Goal: Task Accomplishment & Management: Complete application form

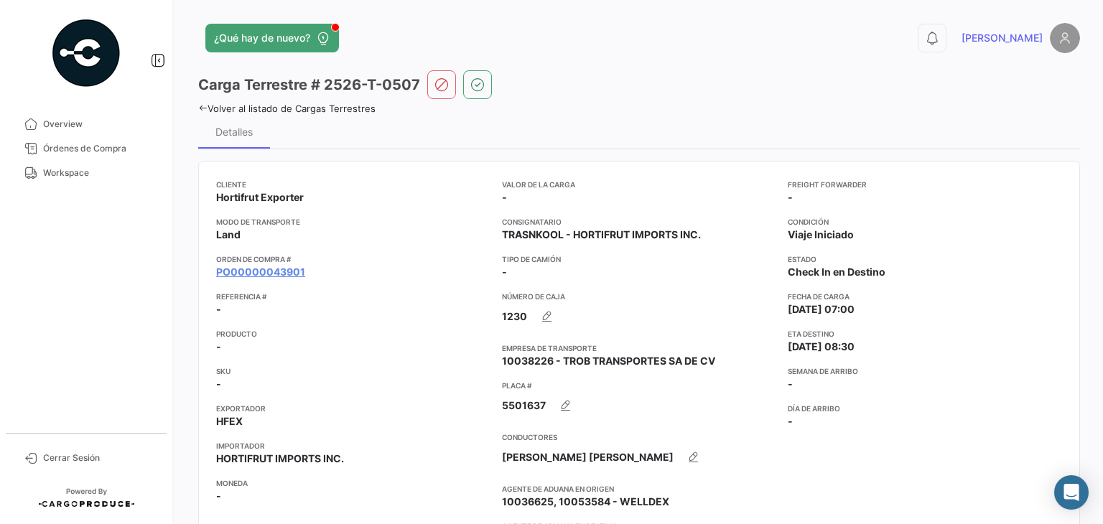
scroll to position [824, 0]
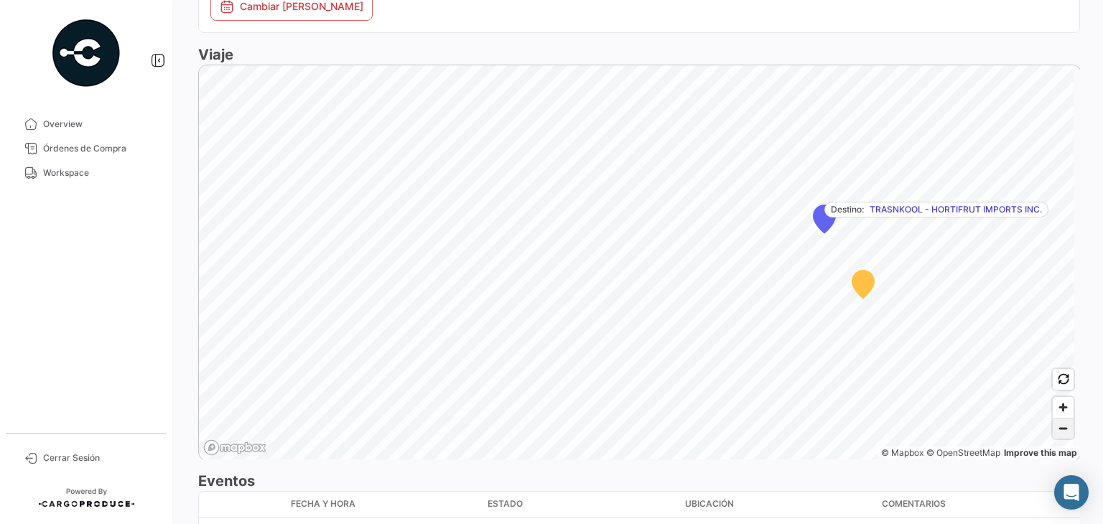
click at [1053, 439] on span "Zoom out" at bounding box center [1063, 429] width 21 height 20
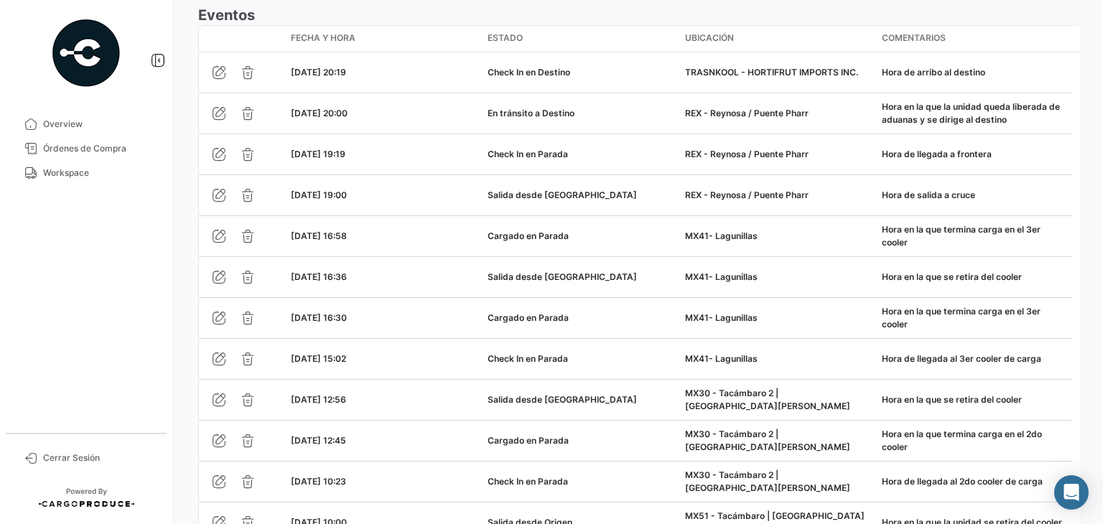
scroll to position [1519, 0]
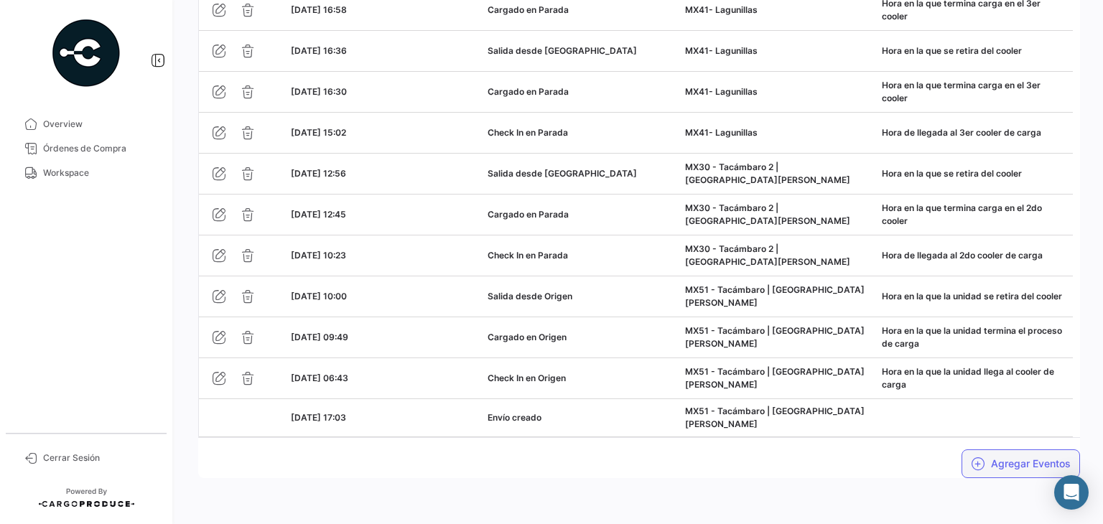
click at [998, 465] on button "Agregar Eventos" at bounding box center [1021, 464] width 118 height 29
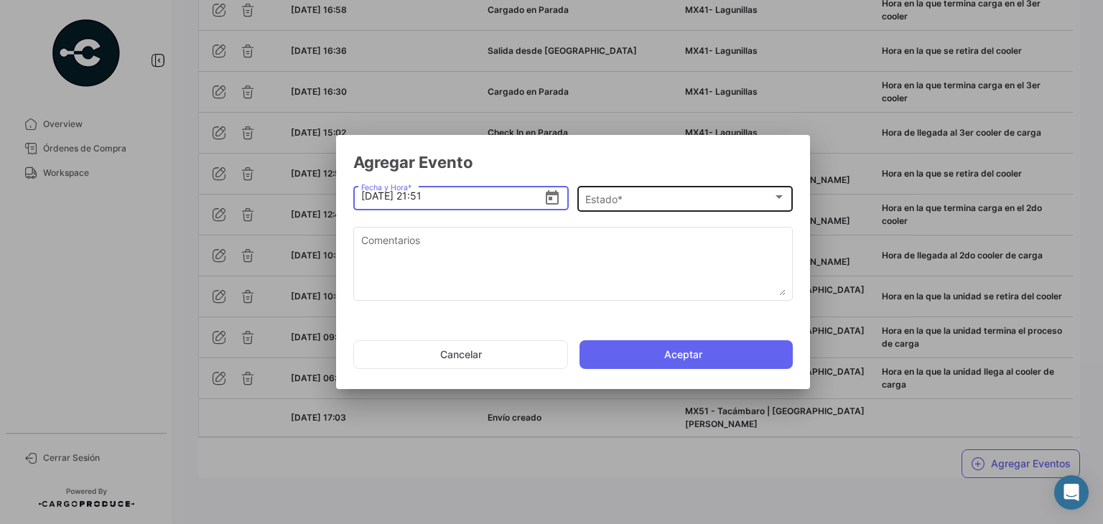
click at [666, 196] on div "Estado *" at bounding box center [678, 200] width 187 height 12
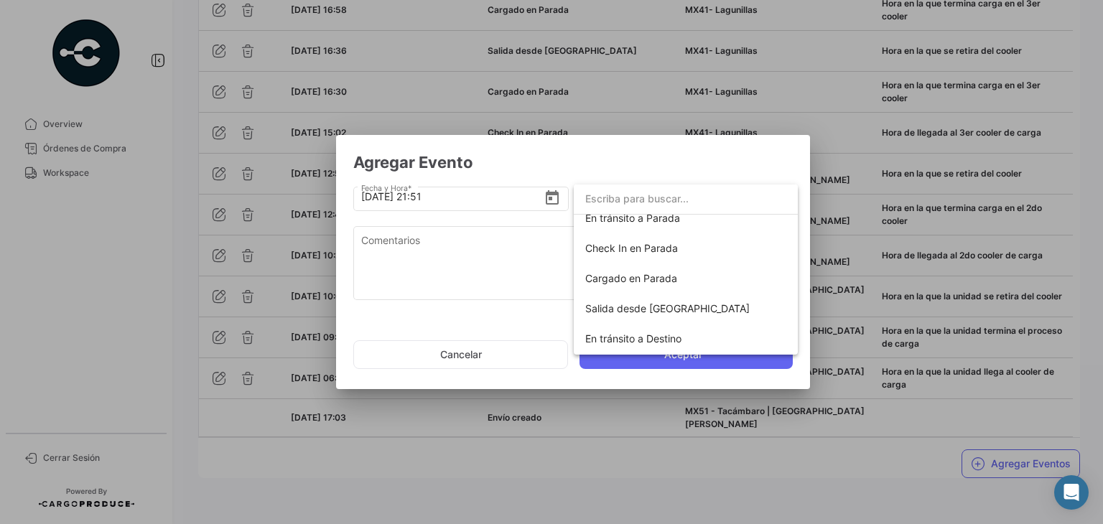
scroll to position [136, 0]
click at [426, 194] on div at bounding box center [551, 262] width 1103 height 524
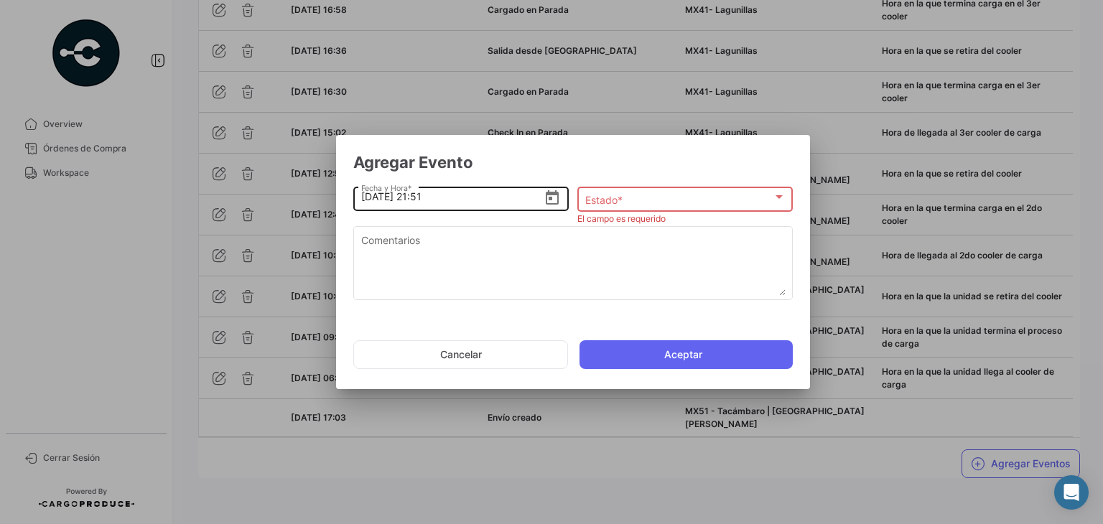
click at [423, 197] on input "[DATE] 21:51" at bounding box center [452, 197] width 183 height 50
type input "[DATE] 20:50"
click at [655, 196] on div "Estado *" at bounding box center [678, 200] width 187 height 12
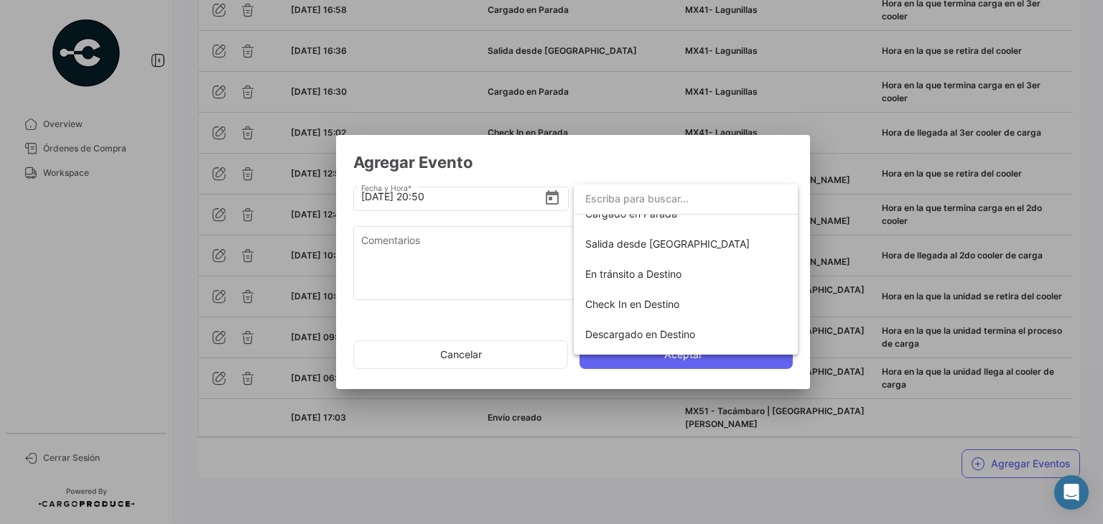
scroll to position [252, 0]
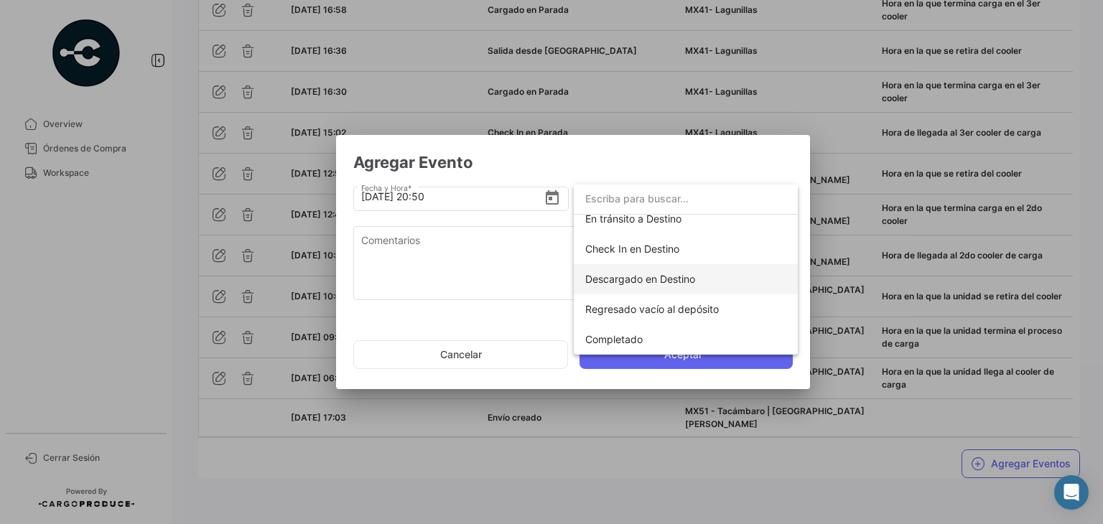
click at [640, 285] on span "Descargado en Destino" at bounding box center [685, 279] width 201 height 30
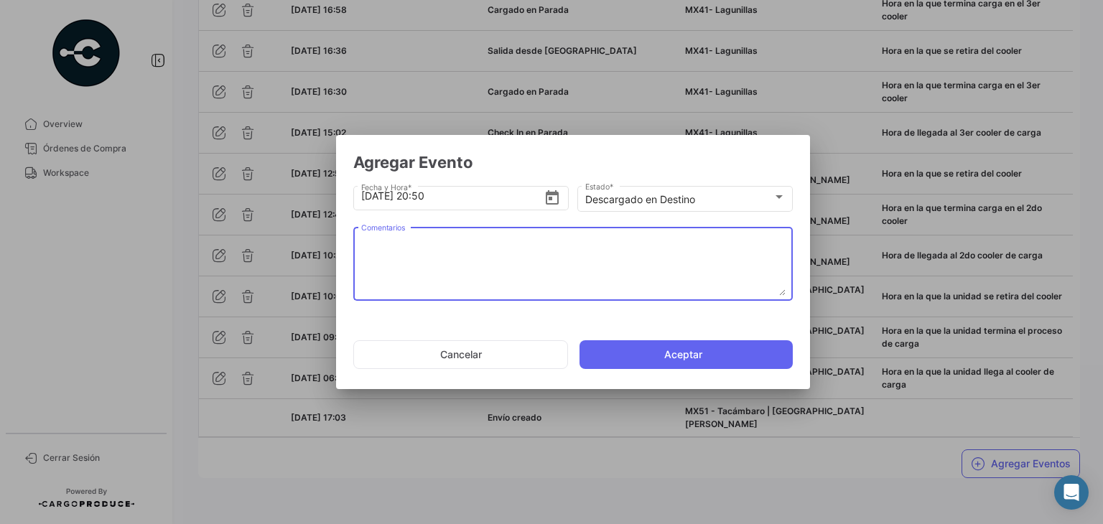
click at [485, 246] on textarea "Comentarios" at bounding box center [573, 264] width 424 height 63
paste textarea "Hora en la que se termina la descarga, la unidad espera documentos de salida"
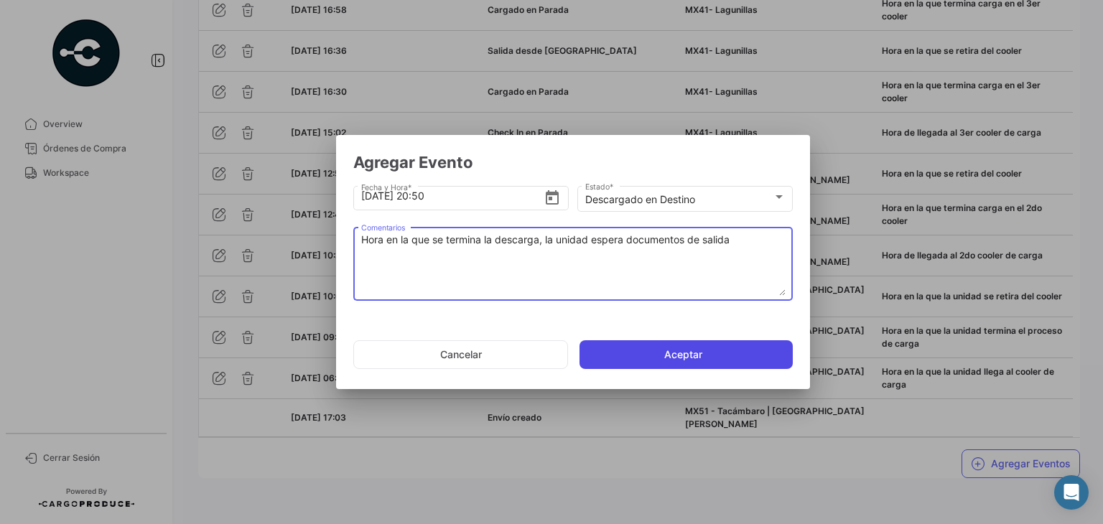
type textarea "Hora en la que se termina la descarga, la unidad espera documentos de salida"
click at [655, 360] on button "Aceptar" at bounding box center [686, 354] width 213 height 29
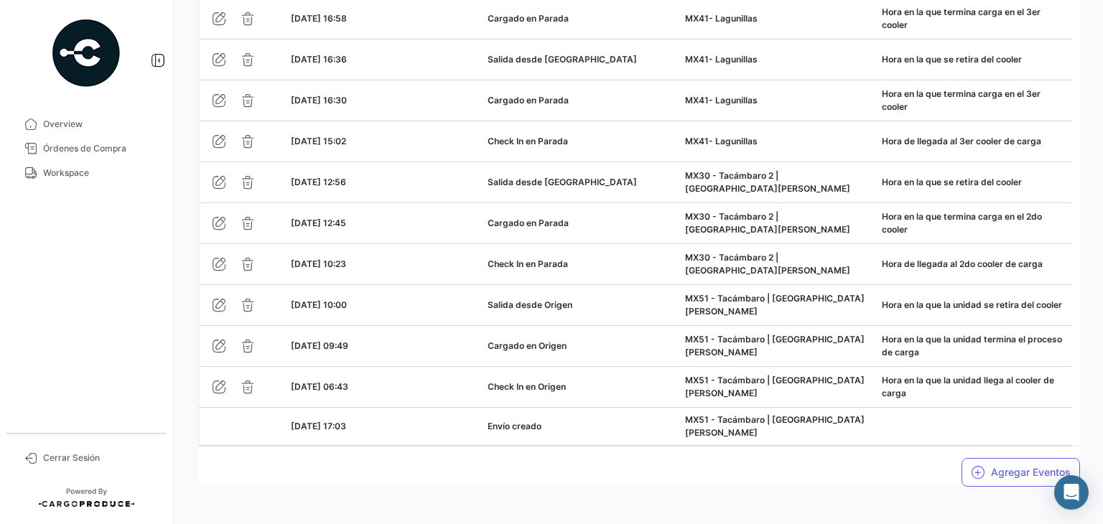
scroll to position [1560, 0]
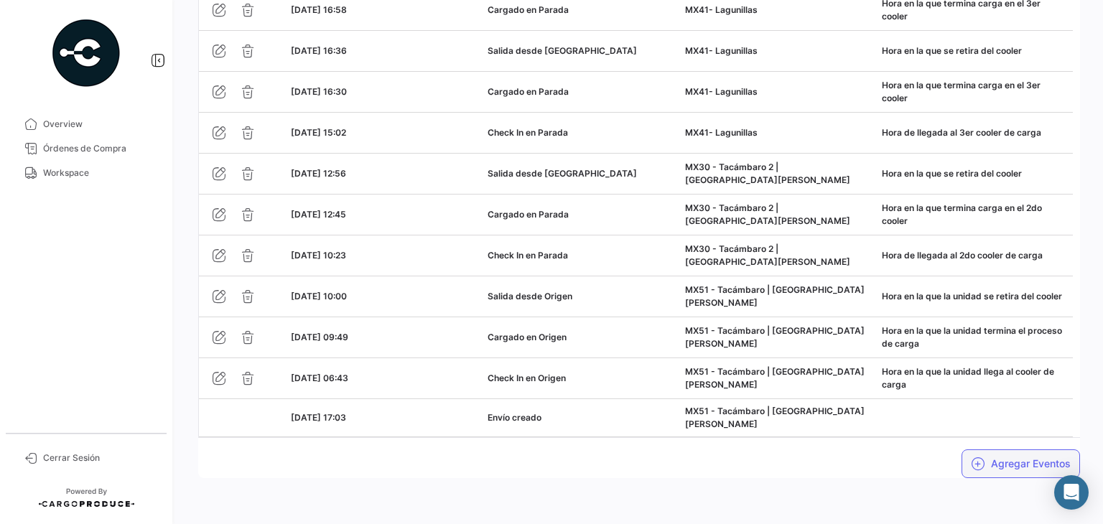
click at [1013, 457] on button "Agregar Eventos" at bounding box center [1021, 464] width 118 height 29
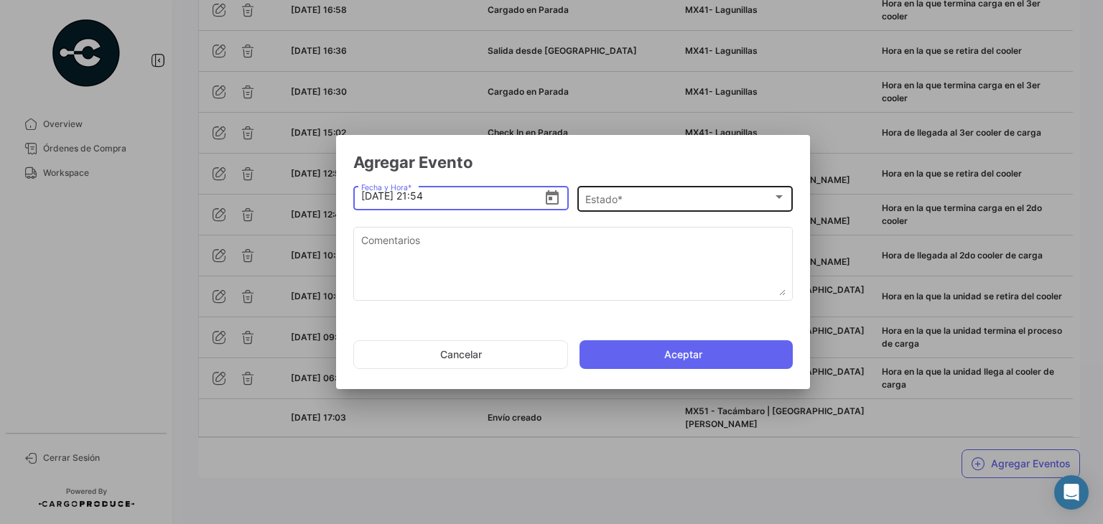
click at [671, 201] on div "Estado *" at bounding box center [678, 200] width 187 height 12
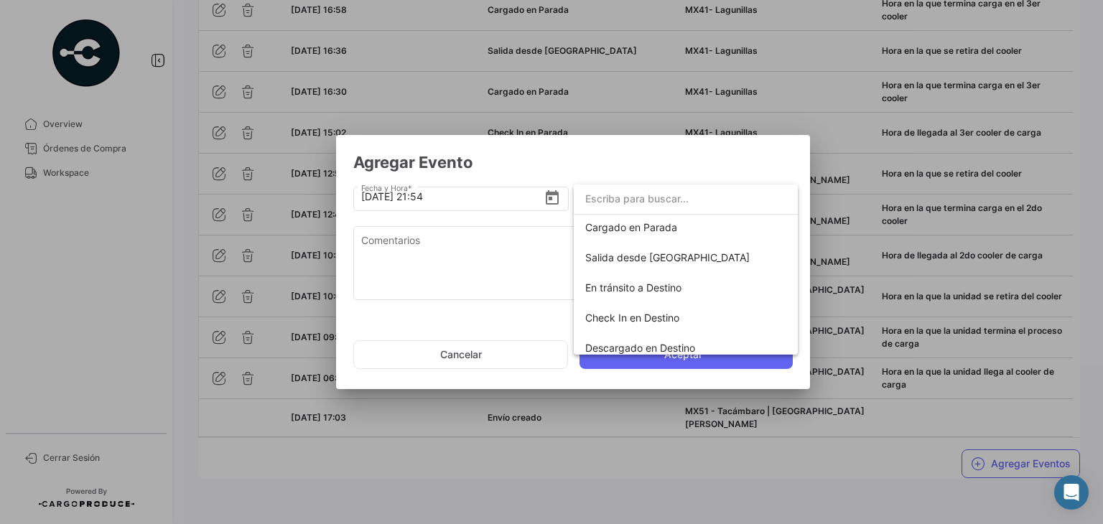
scroll to position [252, 0]
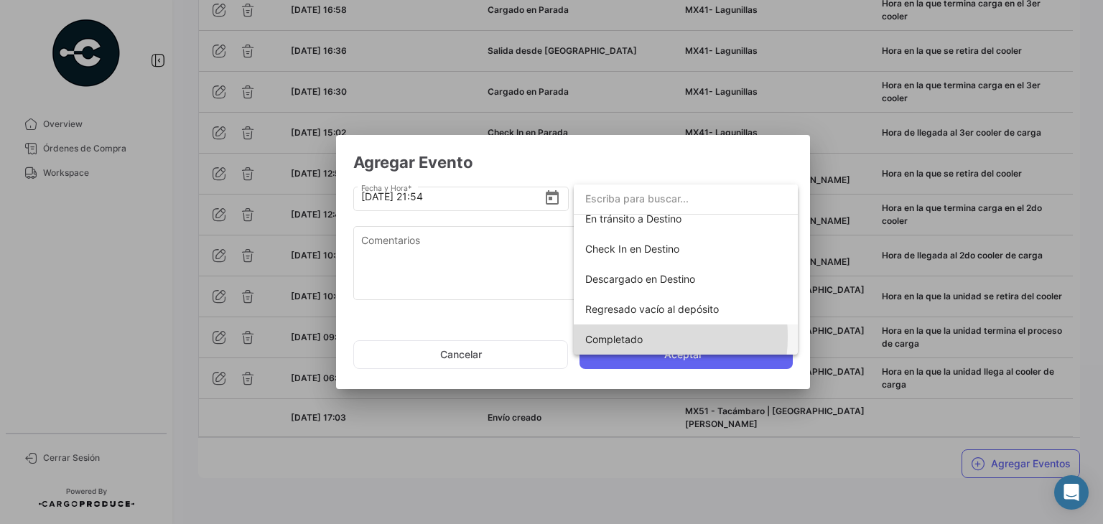
click at [631, 337] on span "Completado" at bounding box center [613, 339] width 57 height 12
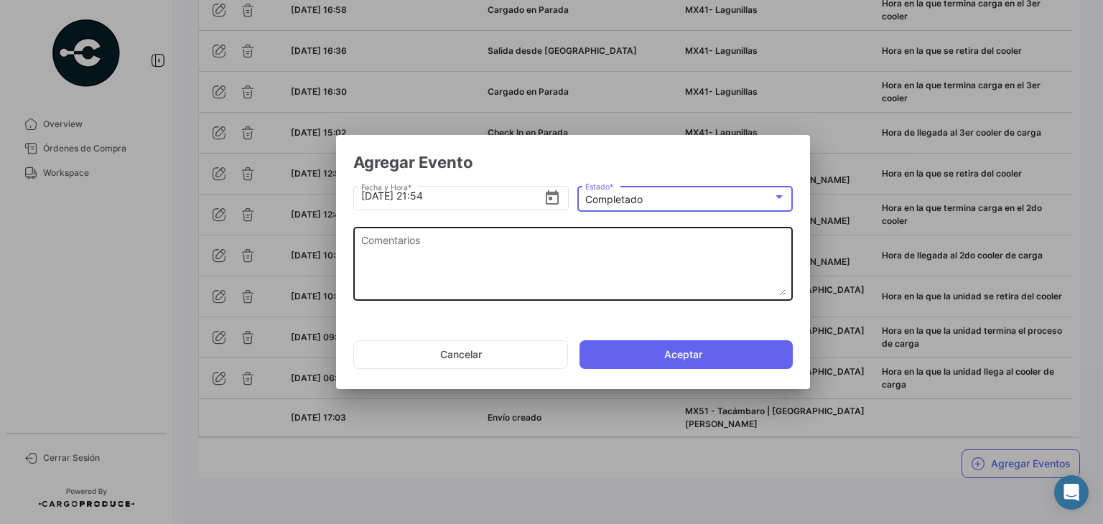
click at [409, 236] on textarea "Comentarios" at bounding box center [573, 264] width 424 height 63
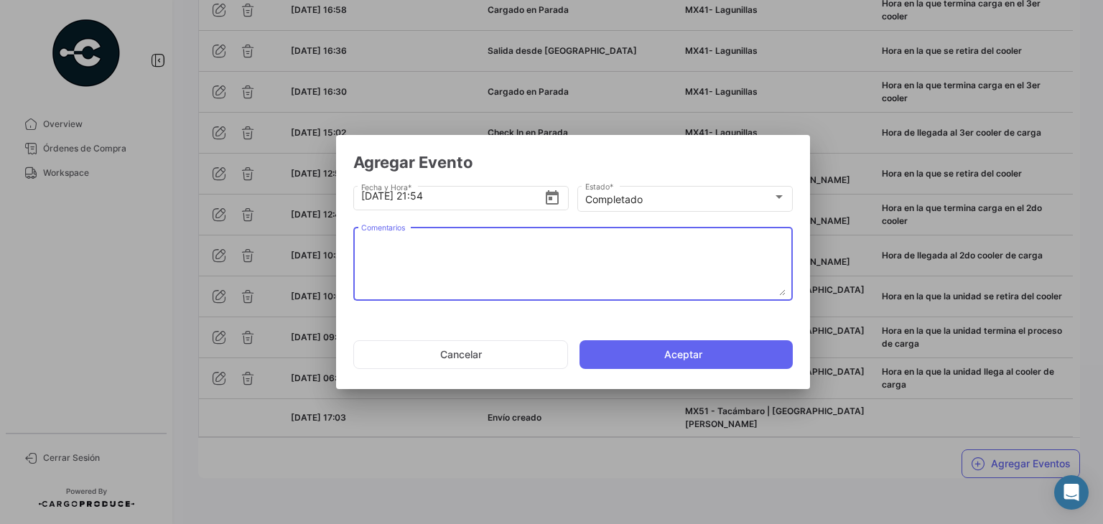
paste textarea "Fin del viaje, [PERSON_NAME] en la que se retira de la bodega del cliente"
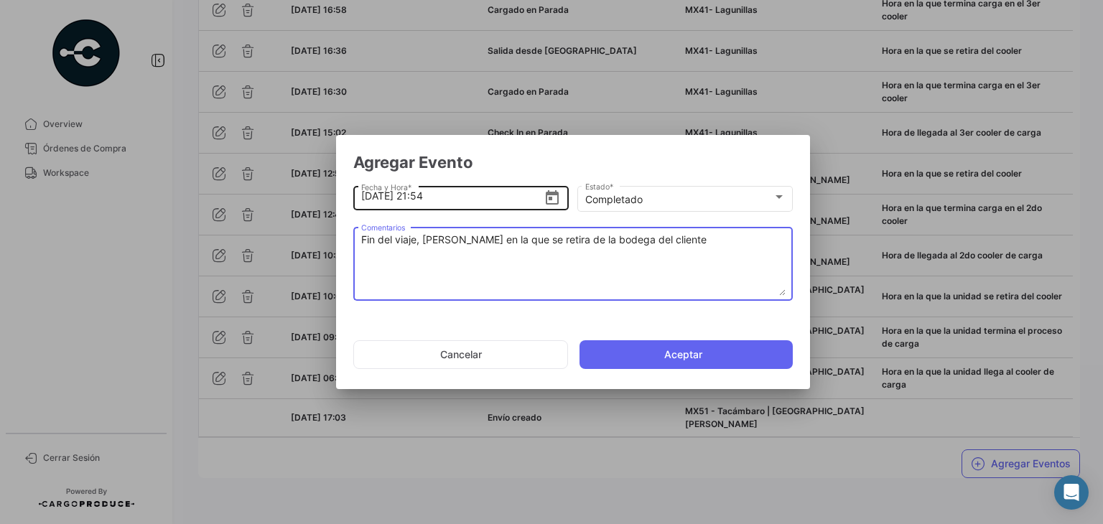
type textarea "Fin del viaje, [PERSON_NAME] en la que se retira de la bodega del cliente"
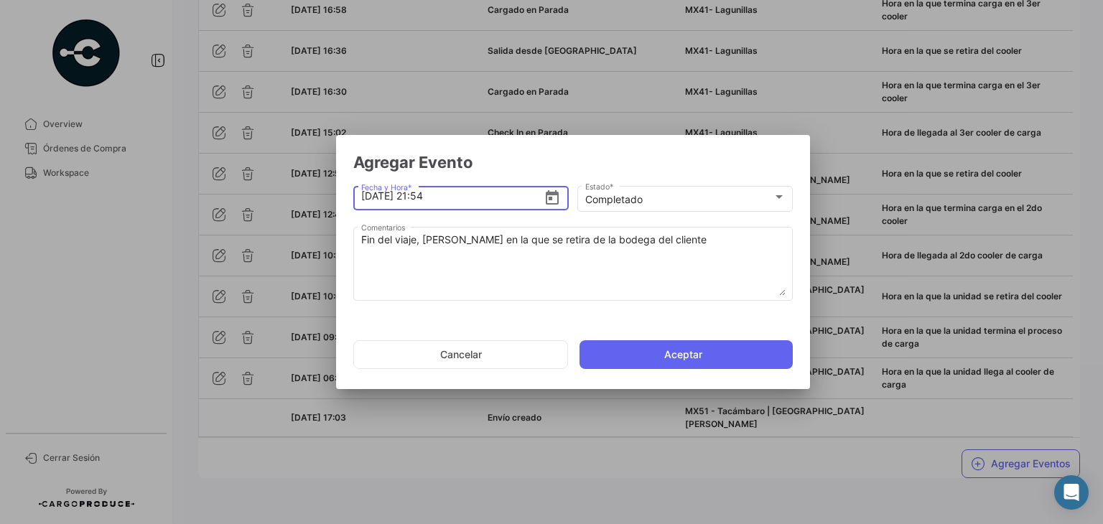
click at [445, 199] on input "[DATE] 21:54" at bounding box center [452, 196] width 183 height 50
type input "[DATE] 21:00"
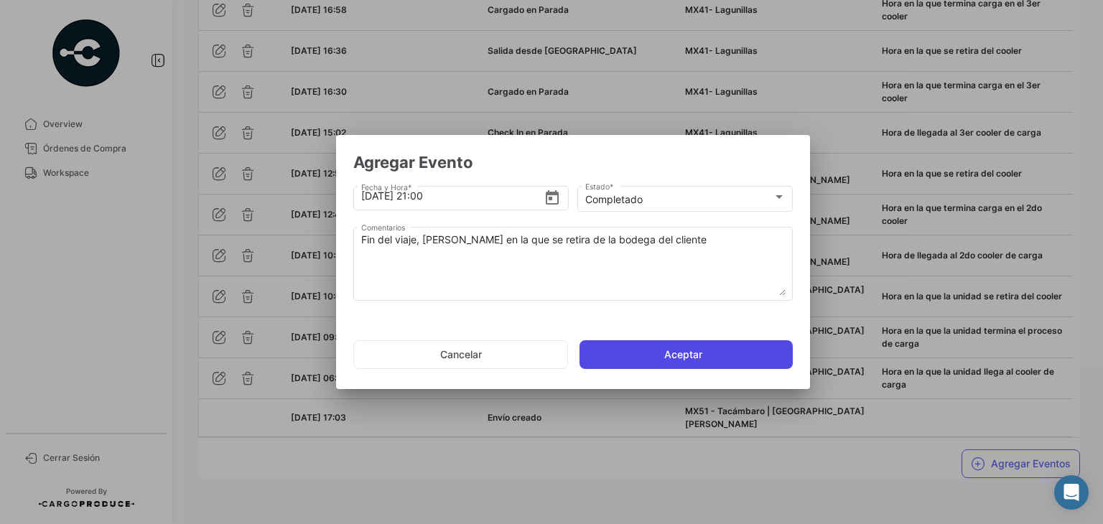
click at [628, 354] on button "Aceptar" at bounding box center [686, 354] width 213 height 29
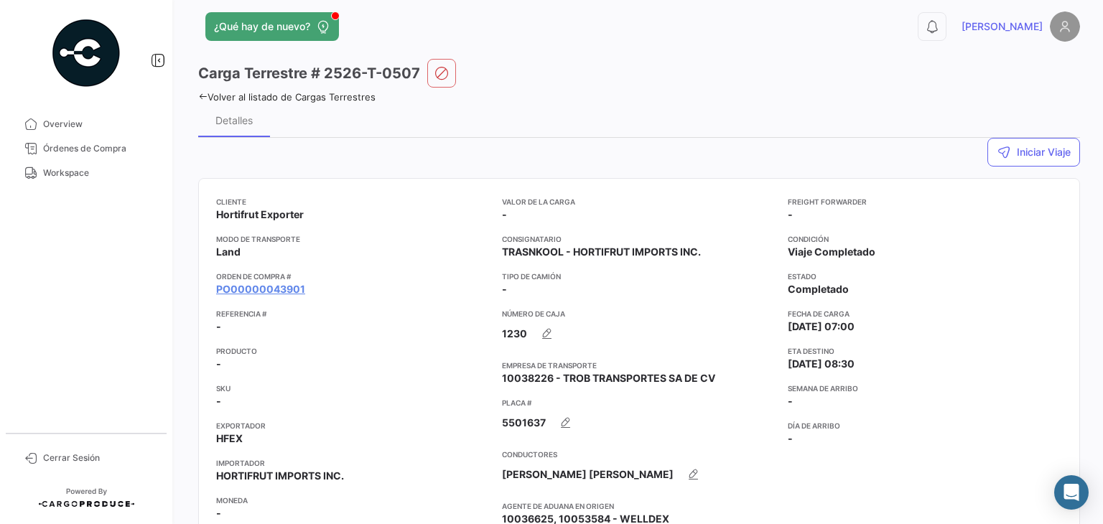
scroll to position [0, 0]
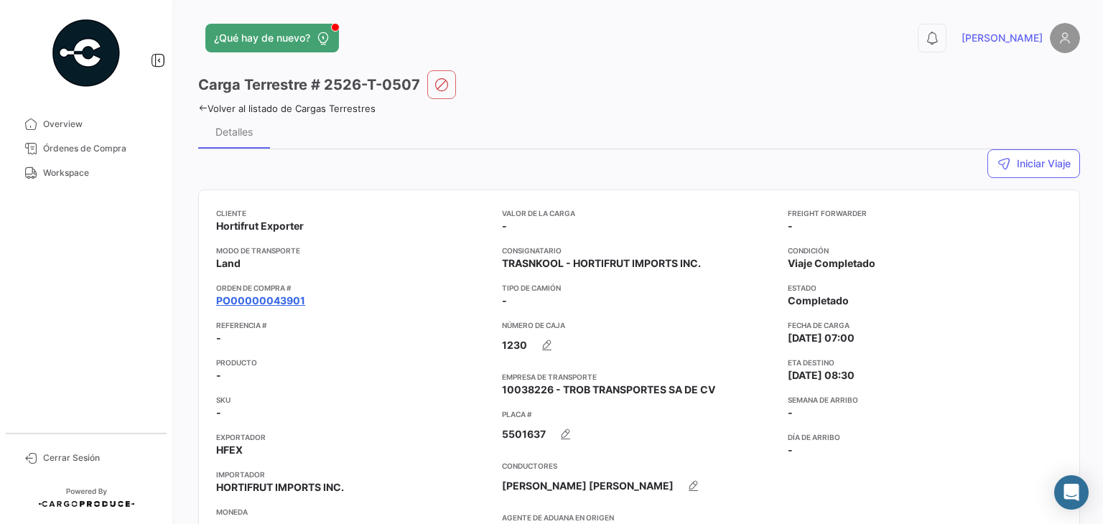
click at [277, 300] on link "PO00000043901" at bounding box center [260, 301] width 89 height 14
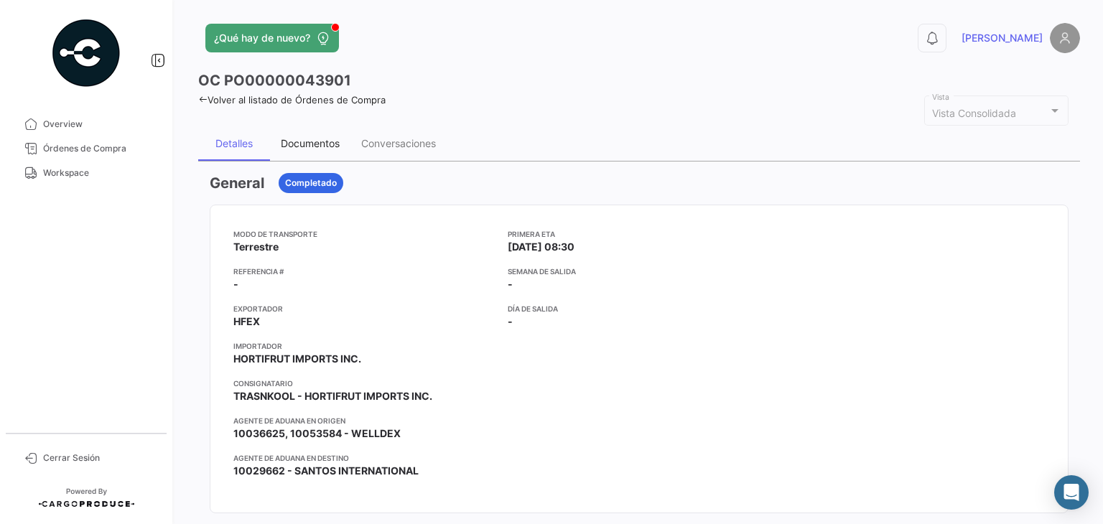
click at [307, 134] on div "Documentos" at bounding box center [310, 143] width 80 height 34
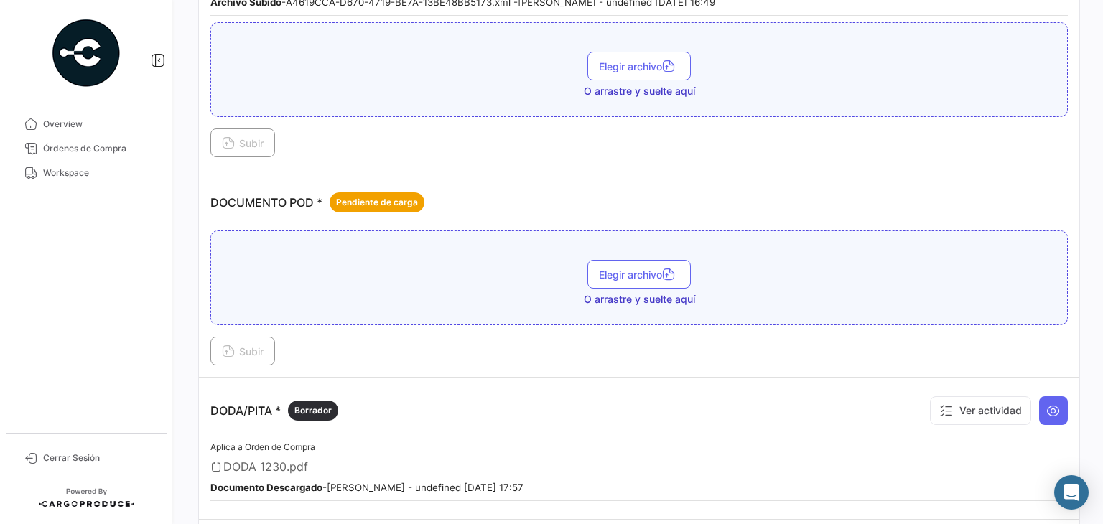
scroll to position [589, 0]
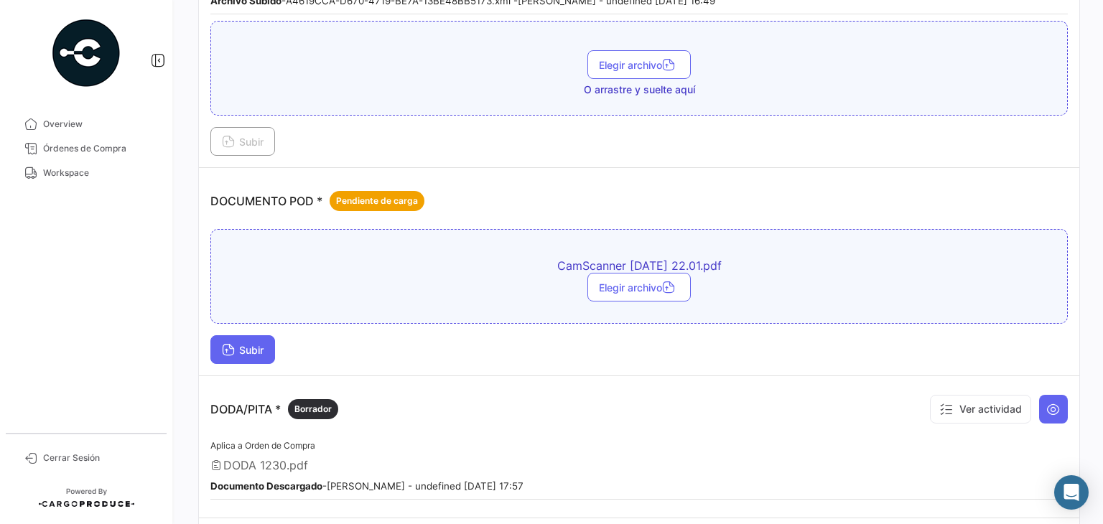
click at [264, 344] on span "Subir" at bounding box center [243, 350] width 42 height 12
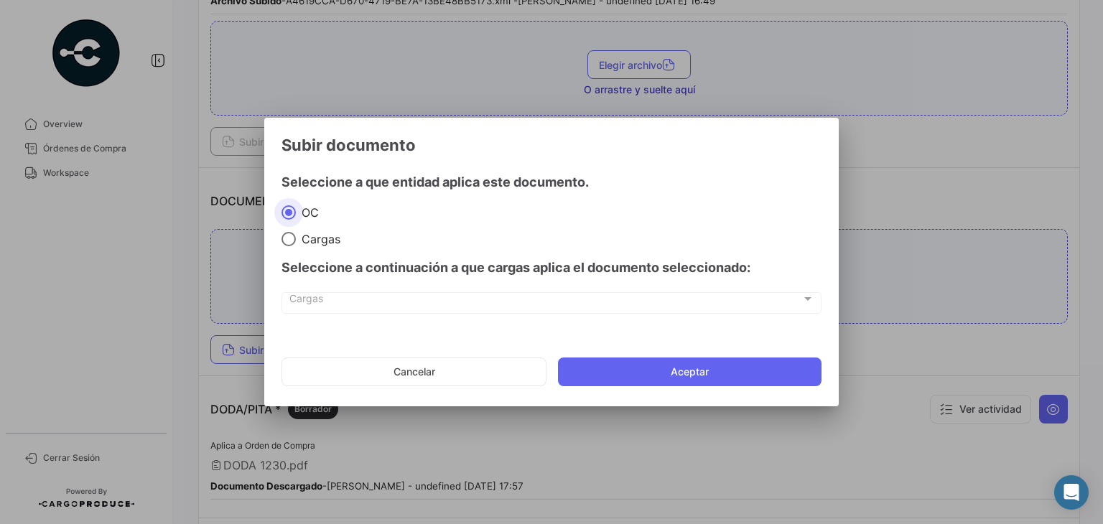
click at [307, 239] on span "Cargas" at bounding box center [318, 239] width 45 height 14
click at [296, 239] on input "Cargas" at bounding box center [288, 239] width 14 height 14
radio input "true"
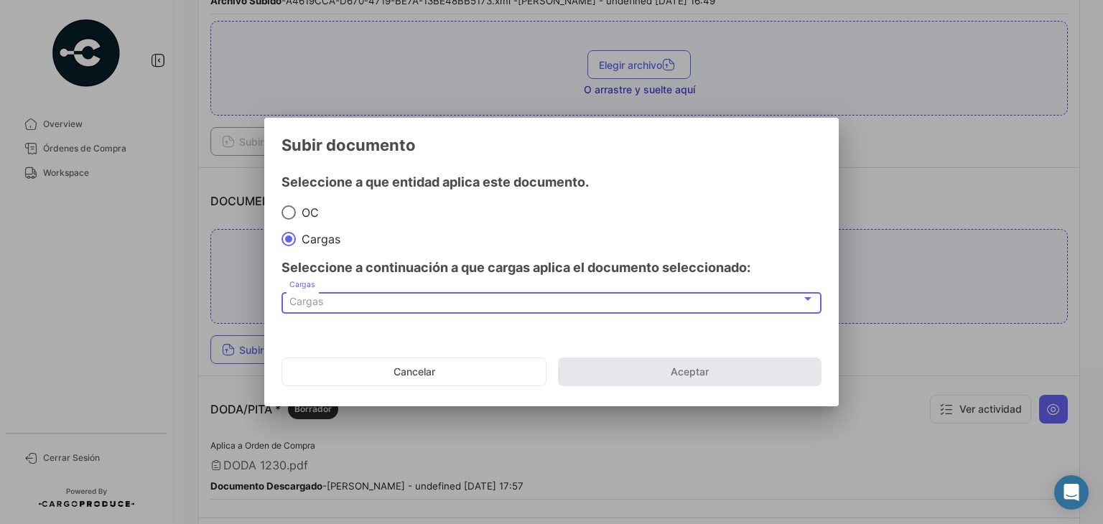
click at [337, 302] on div "Cargas" at bounding box center [545, 302] width 512 height 12
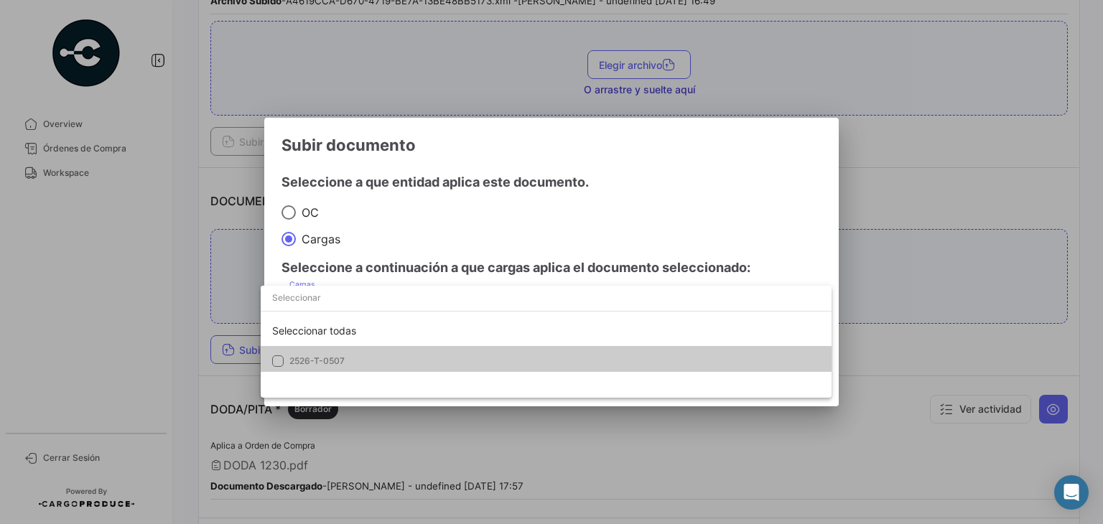
click at [336, 363] on span "2526-T-0507" at bounding box center [316, 360] width 55 height 11
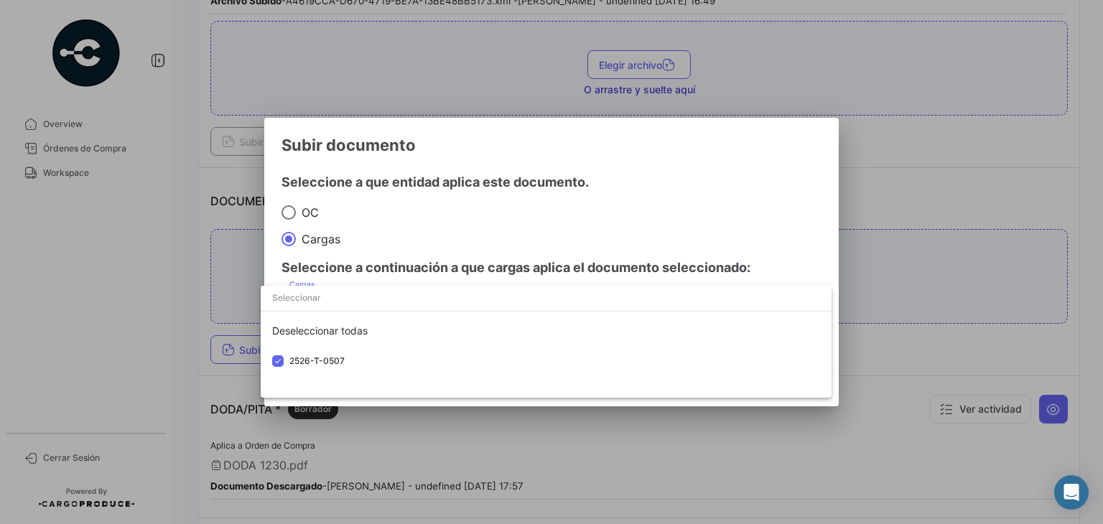
click at [661, 176] on div at bounding box center [551, 262] width 1103 height 524
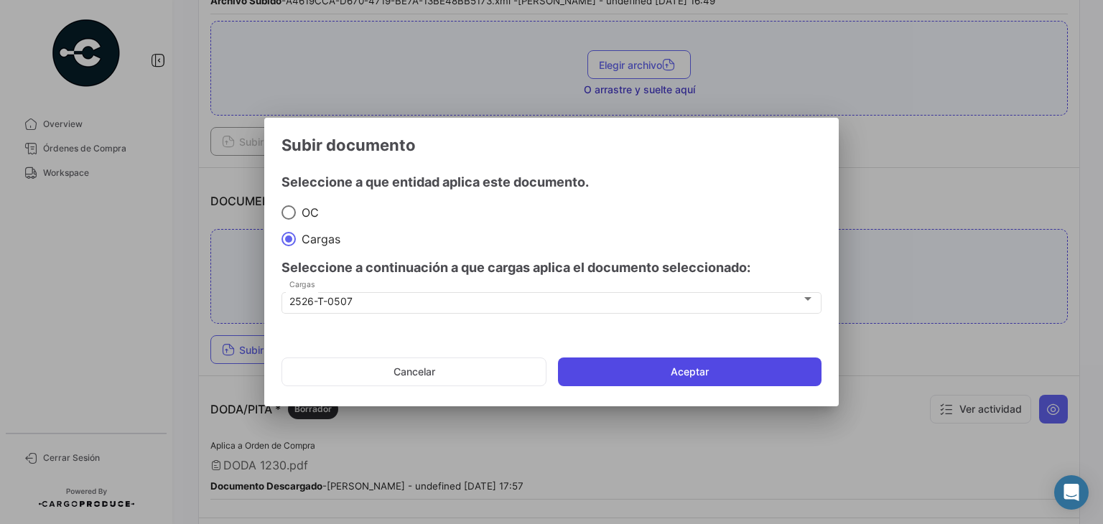
click at [612, 361] on button "Aceptar" at bounding box center [690, 372] width 264 height 29
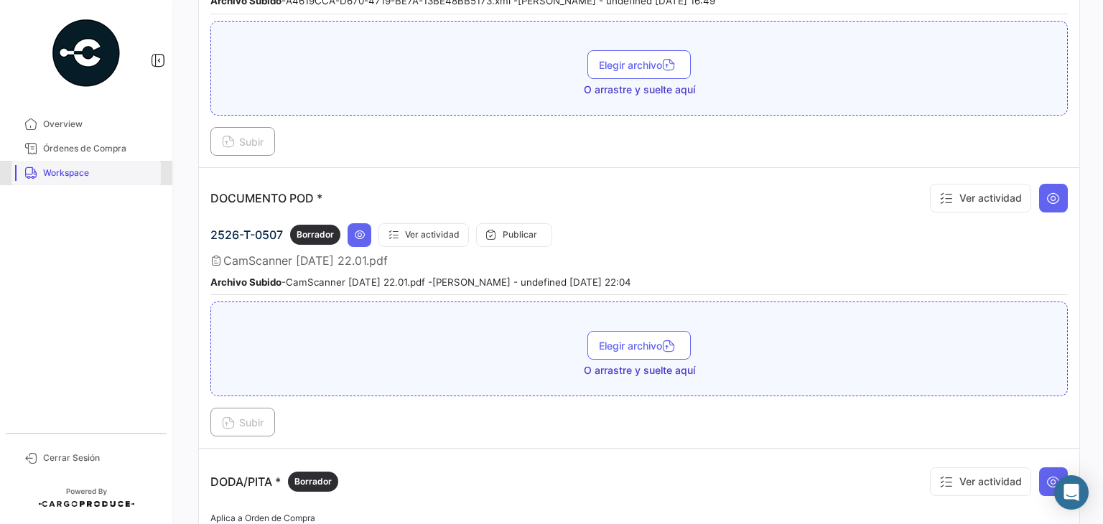
click at [73, 172] on span "Workspace" at bounding box center [99, 173] width 112 height 13
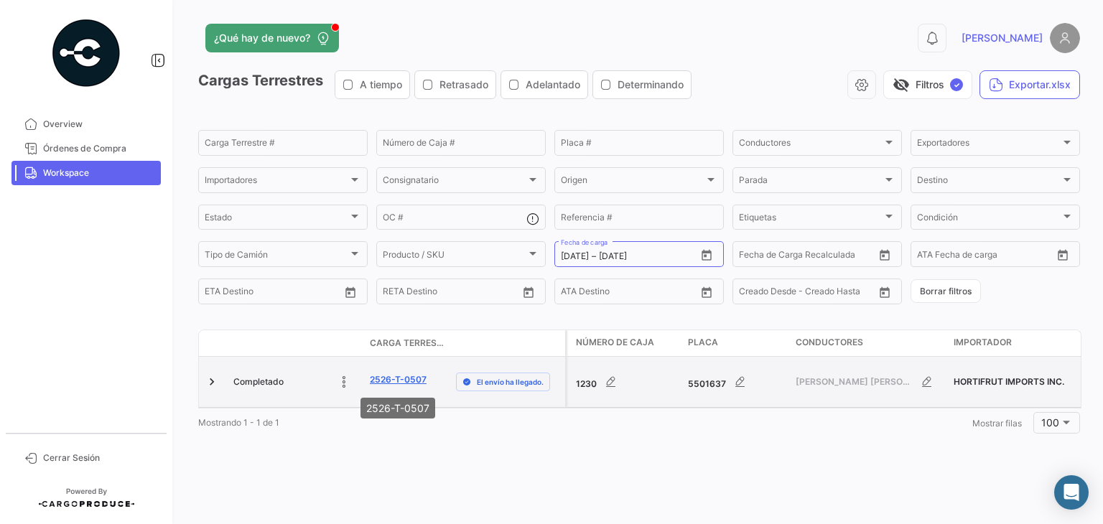
click at [383, 381] on link "2526-T-0507" at bounding box center [398, 379] width 57 height 13
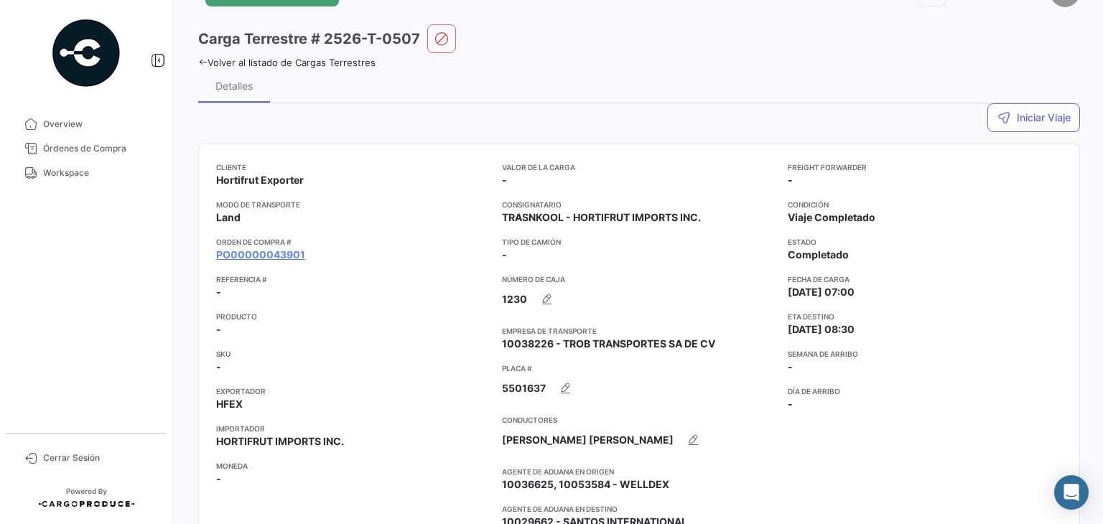
scroll to position [46, 0]
click at [77, 177] on span "Workspace" at bounding box center [99, 173] width 112 height 13
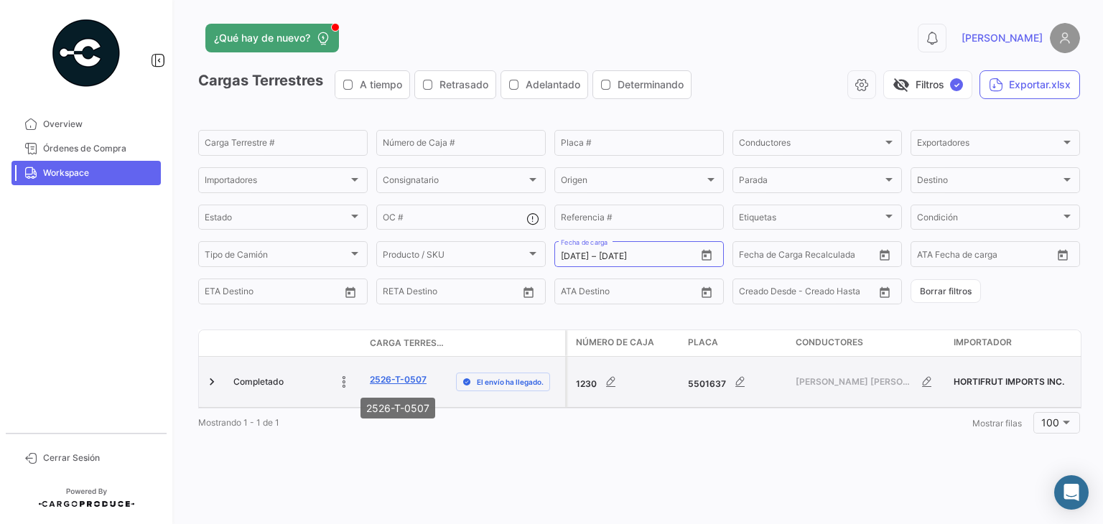
click at [400, 378] on link "2526-T-0507" at bounding box center [398, 379] width 57 height 13
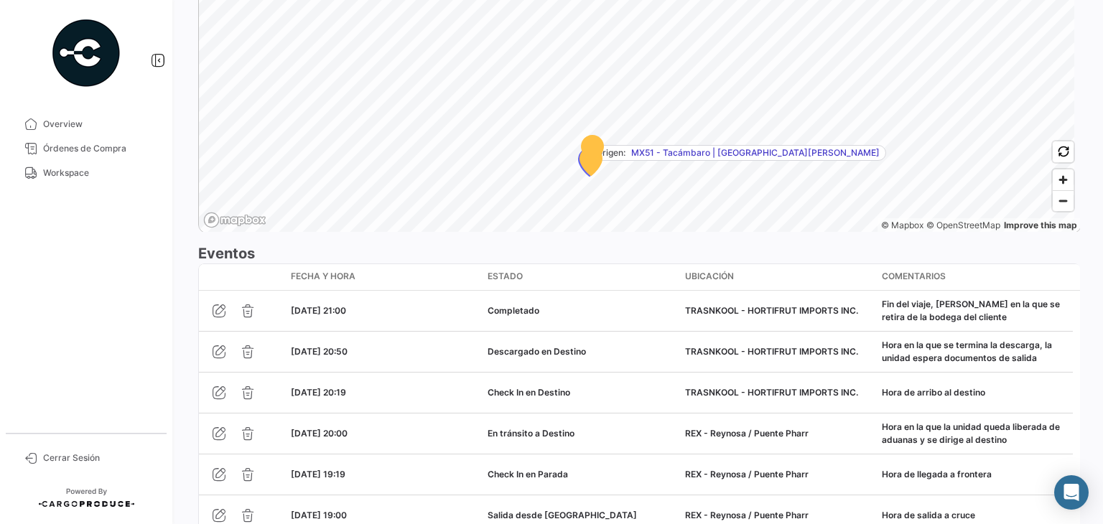
scroll to position [1080, 0]
